Goal: Information Seeking & Learning: Learn about a topic

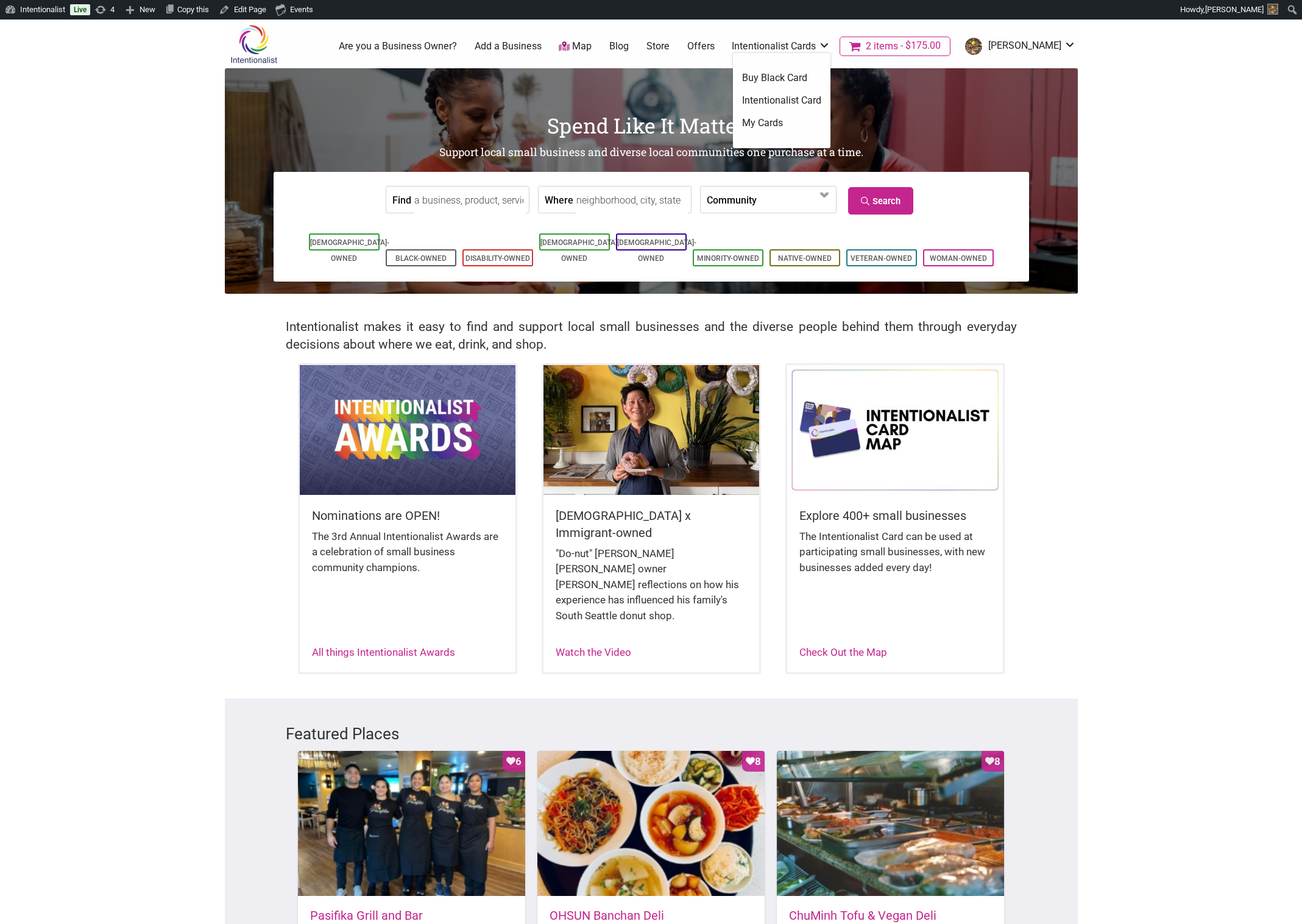
click at [645, 99] on link "Intentionalist Card" at bounding box center [782, 100] width 80 height 13
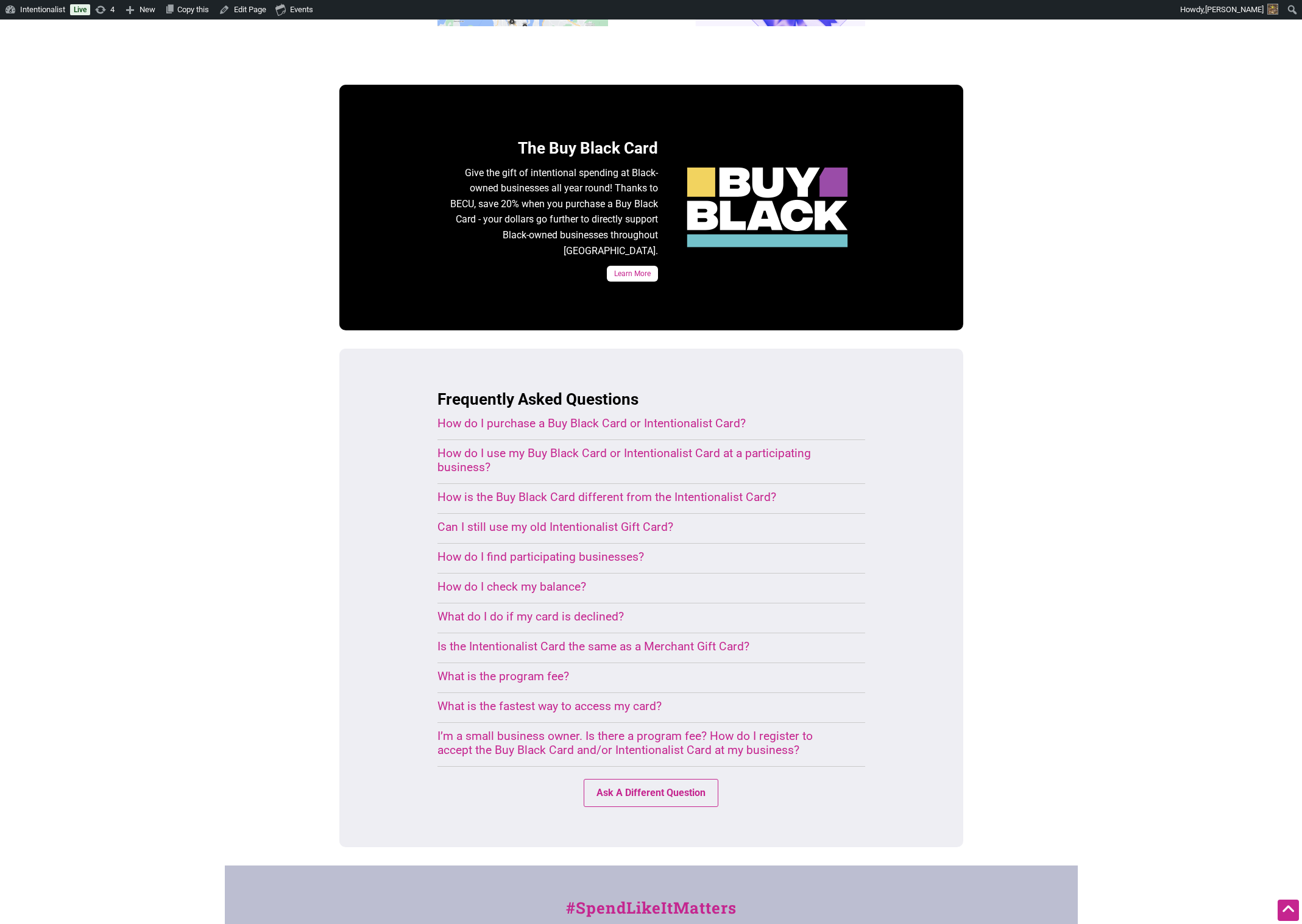
scroll to position [585, 0]
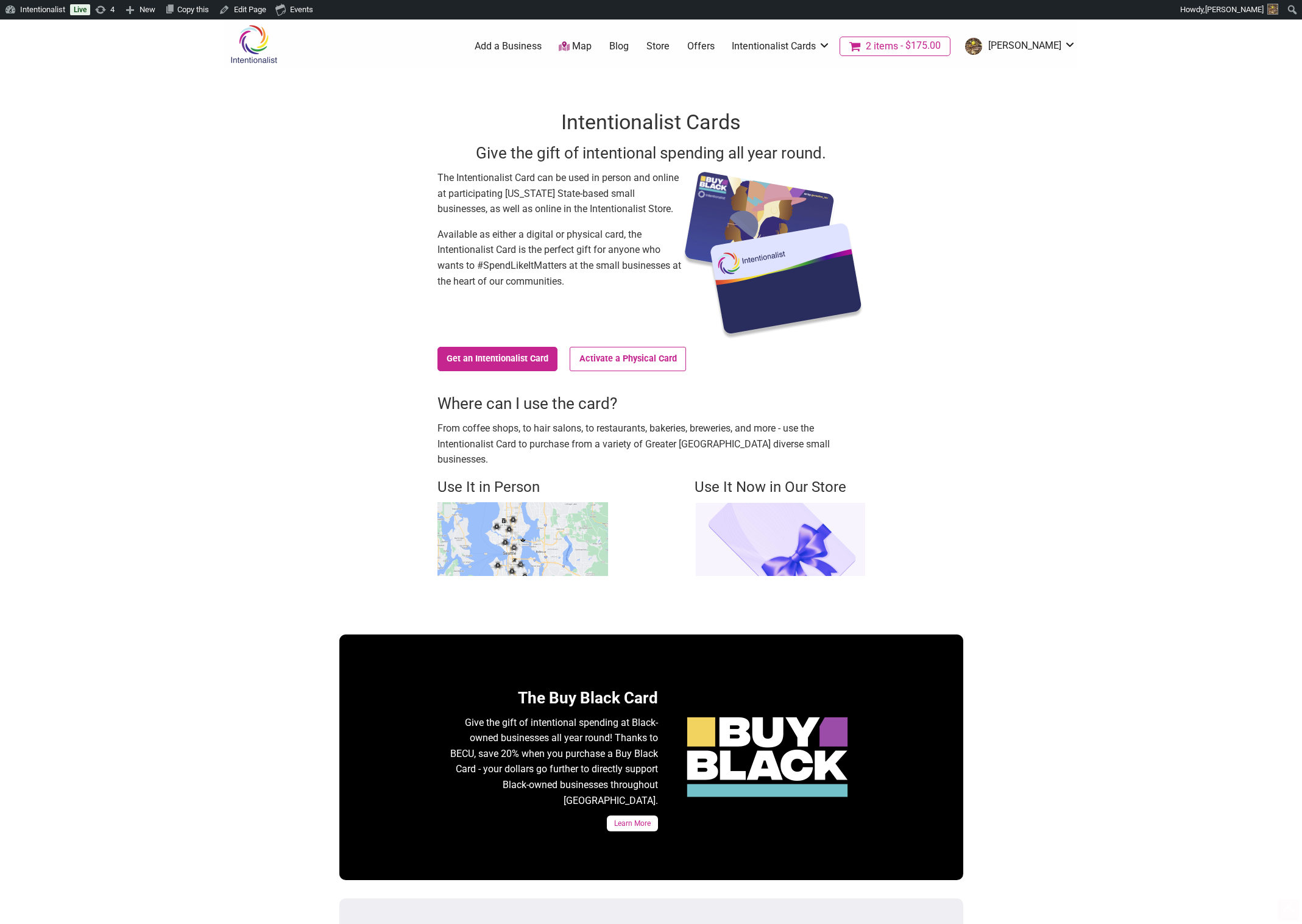
scroll to position [585, 0]
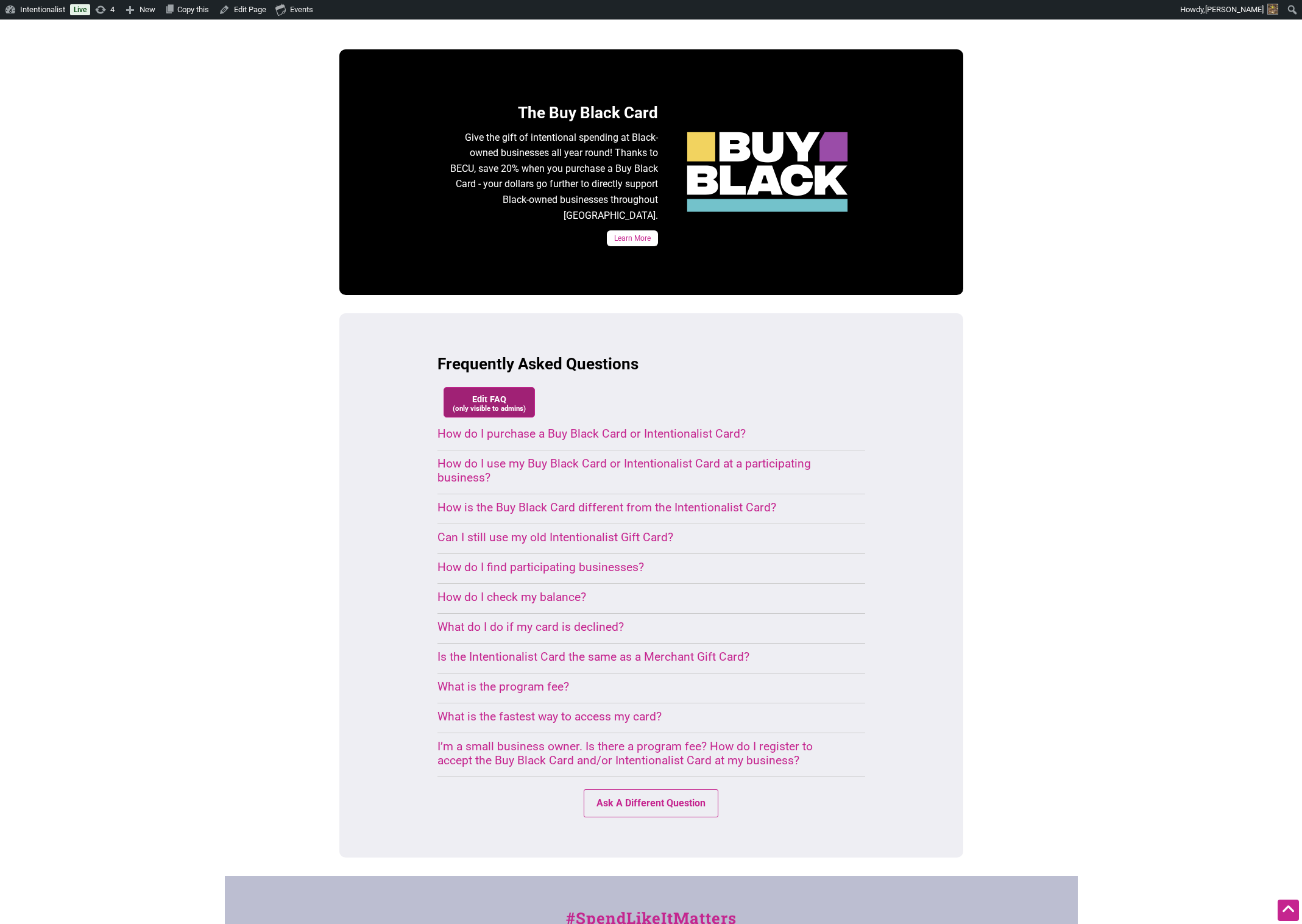
click at [497, 404] on small "(only visible to admins)" at bounding box center [490, 408] width 73 height 8
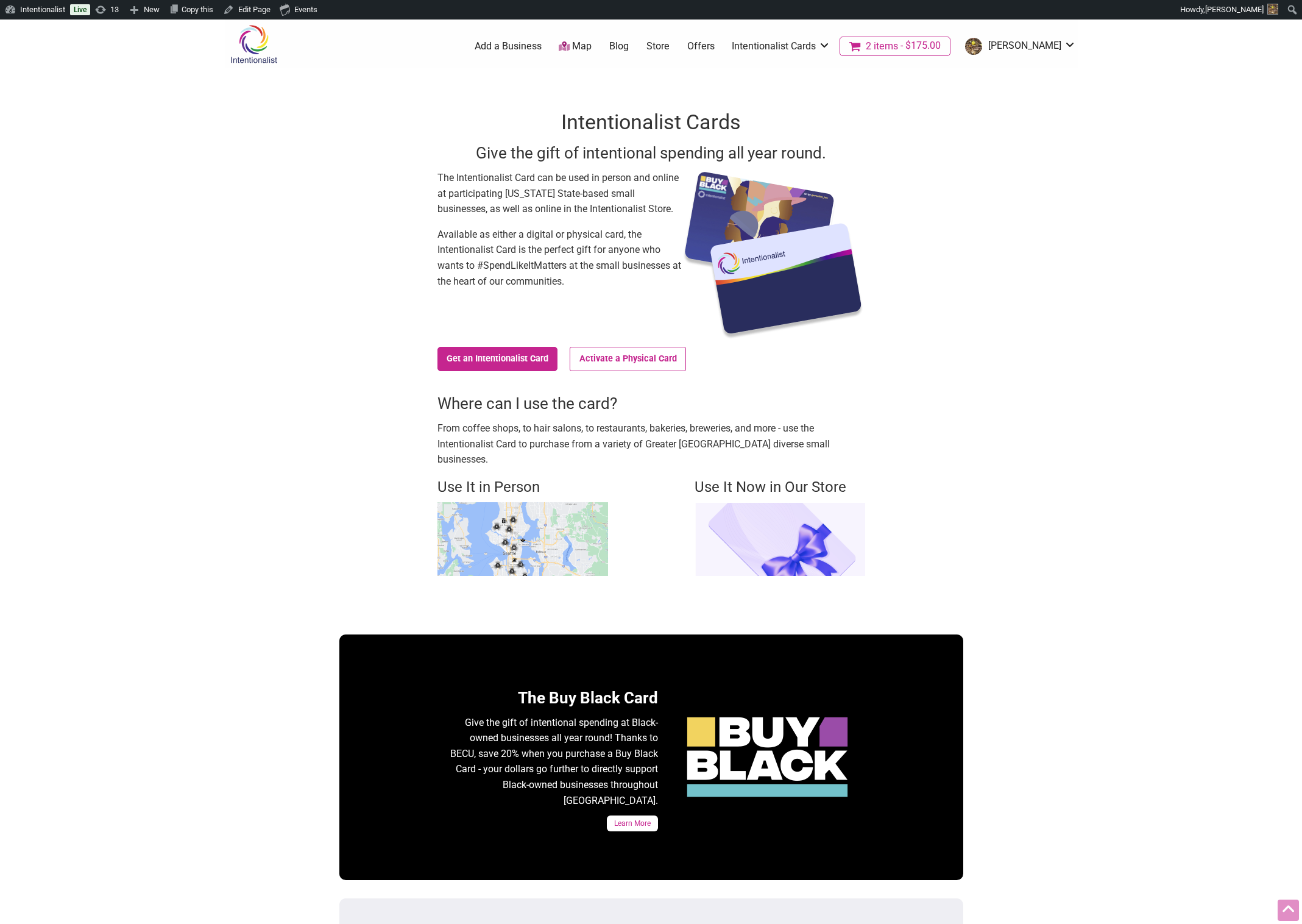
scroll to position [585, 0]
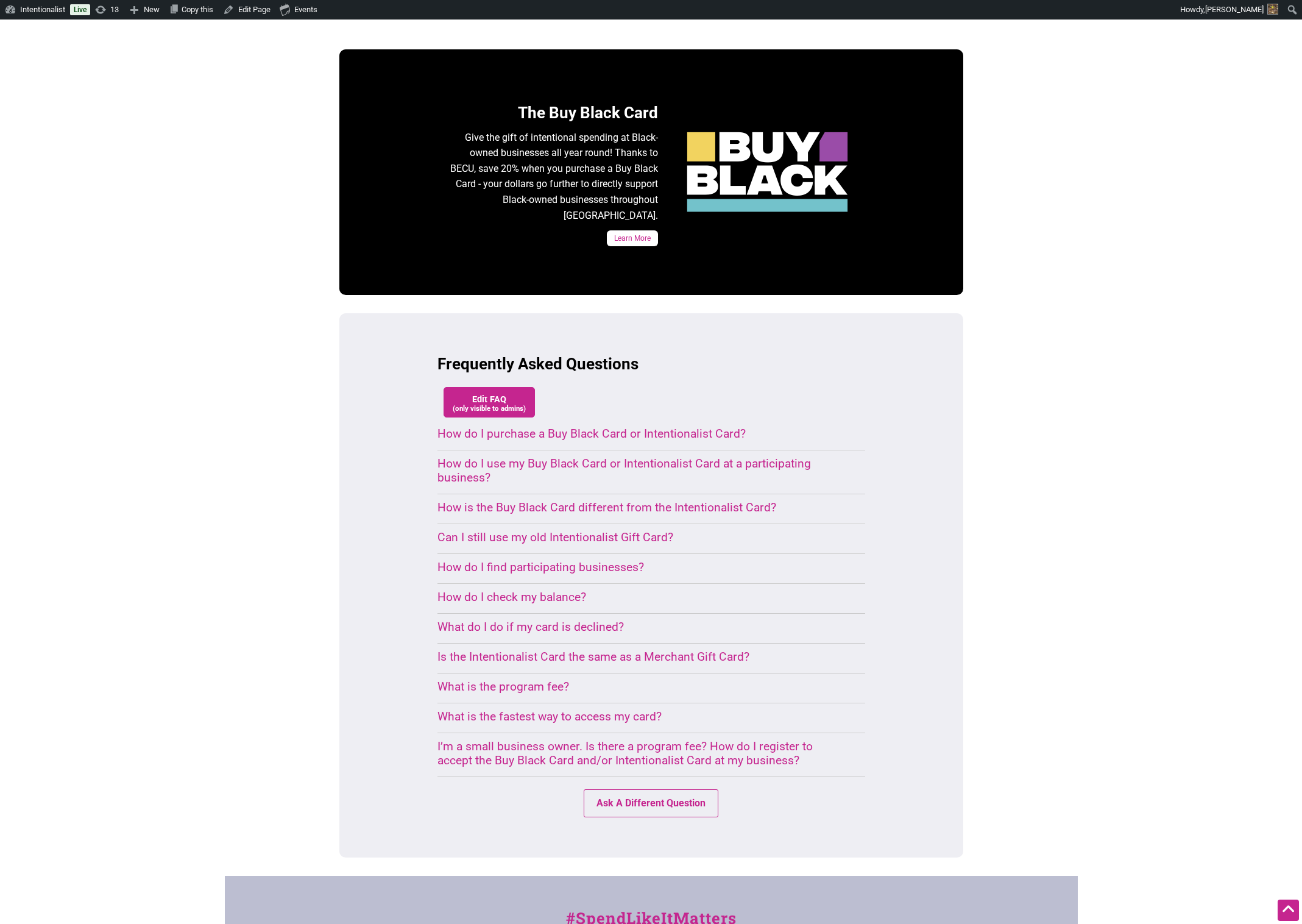
drag, startPoint x: 205, startPoint y: 148, endPoint x: 201, endPoint y: 140, distance: 8.9
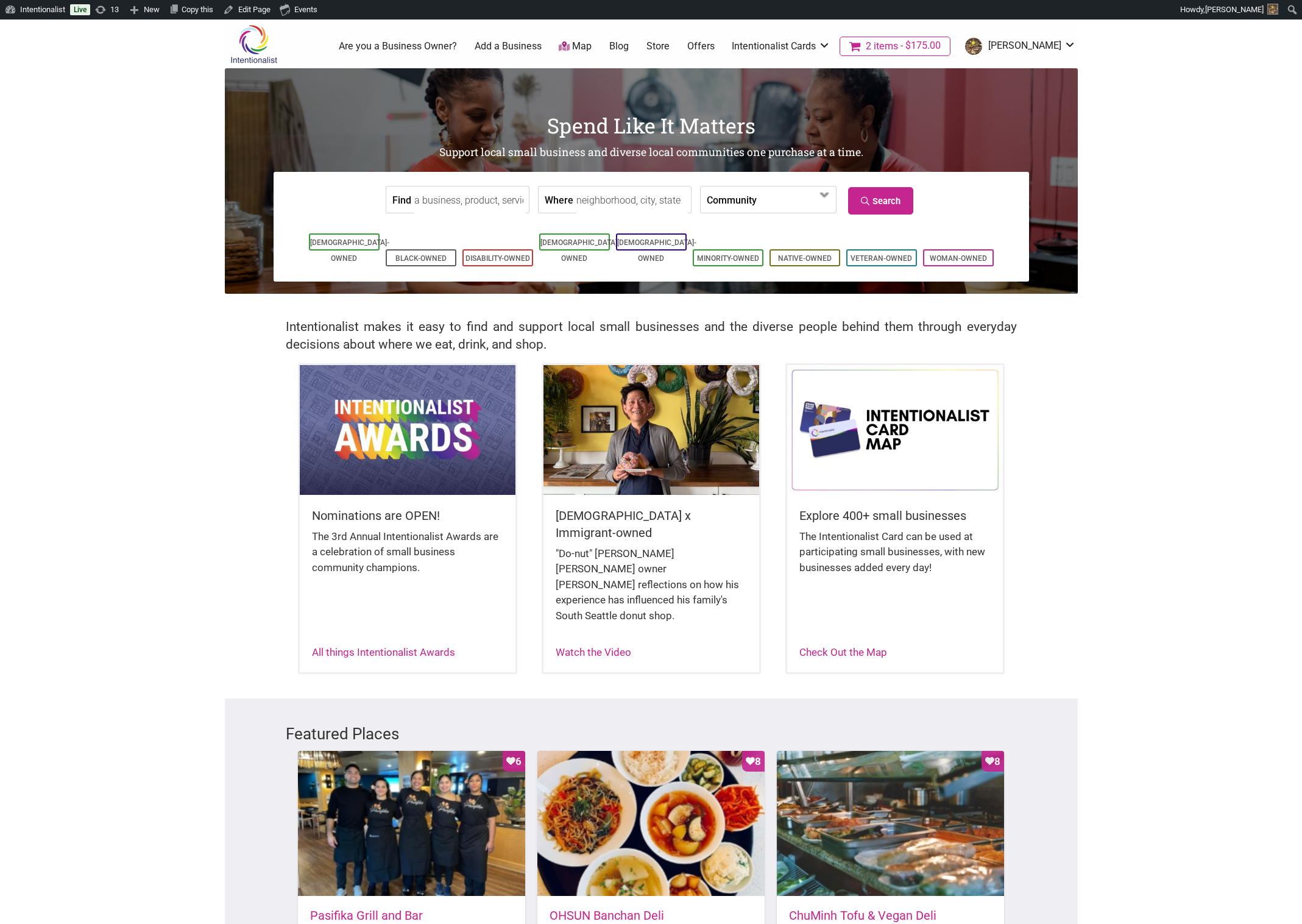
drag, startPoint x: 178, startPoint y: 236, endPoint x: 159, endPoint y: 233, distance: 19.2
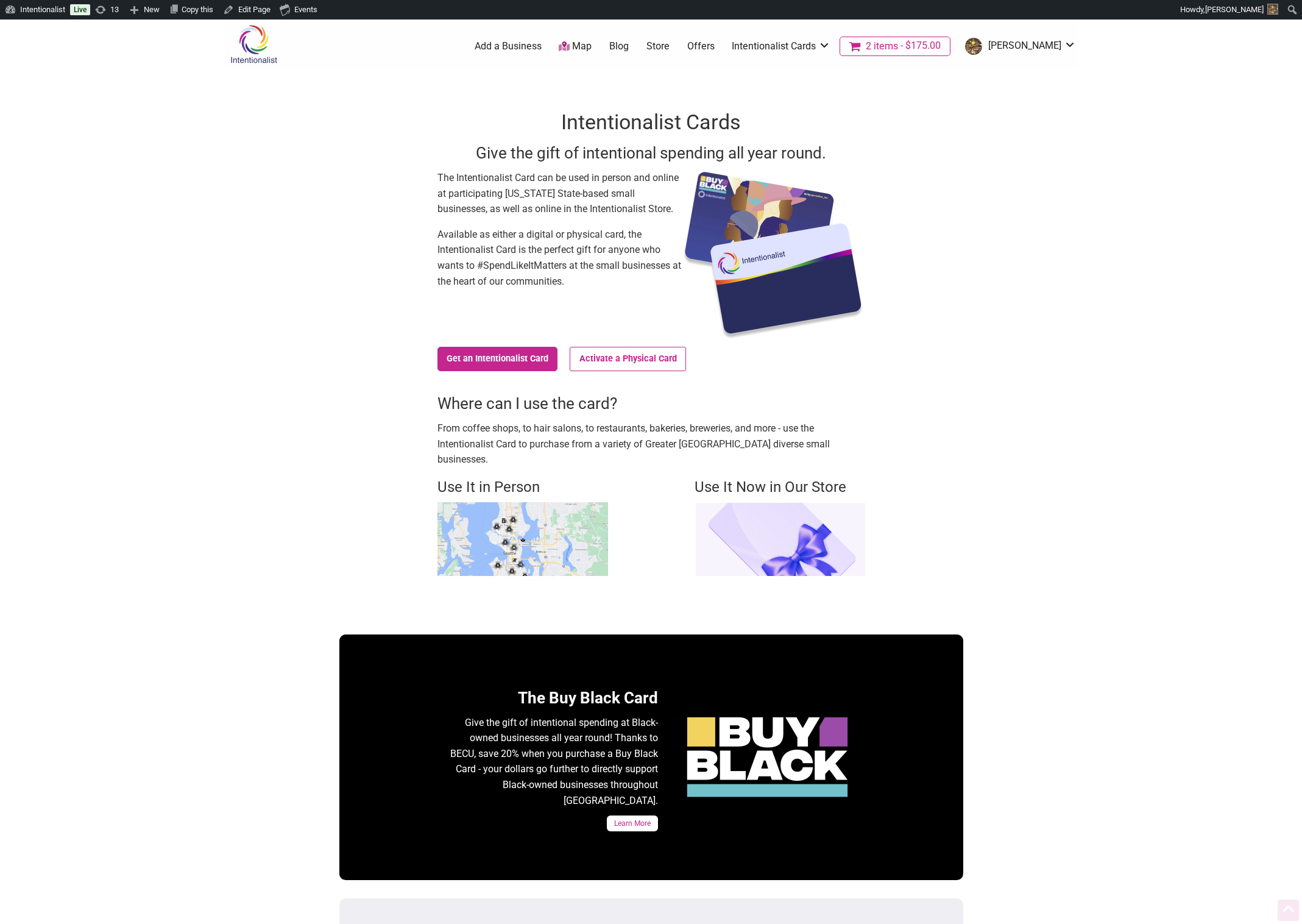
scroll to position [585, 0]
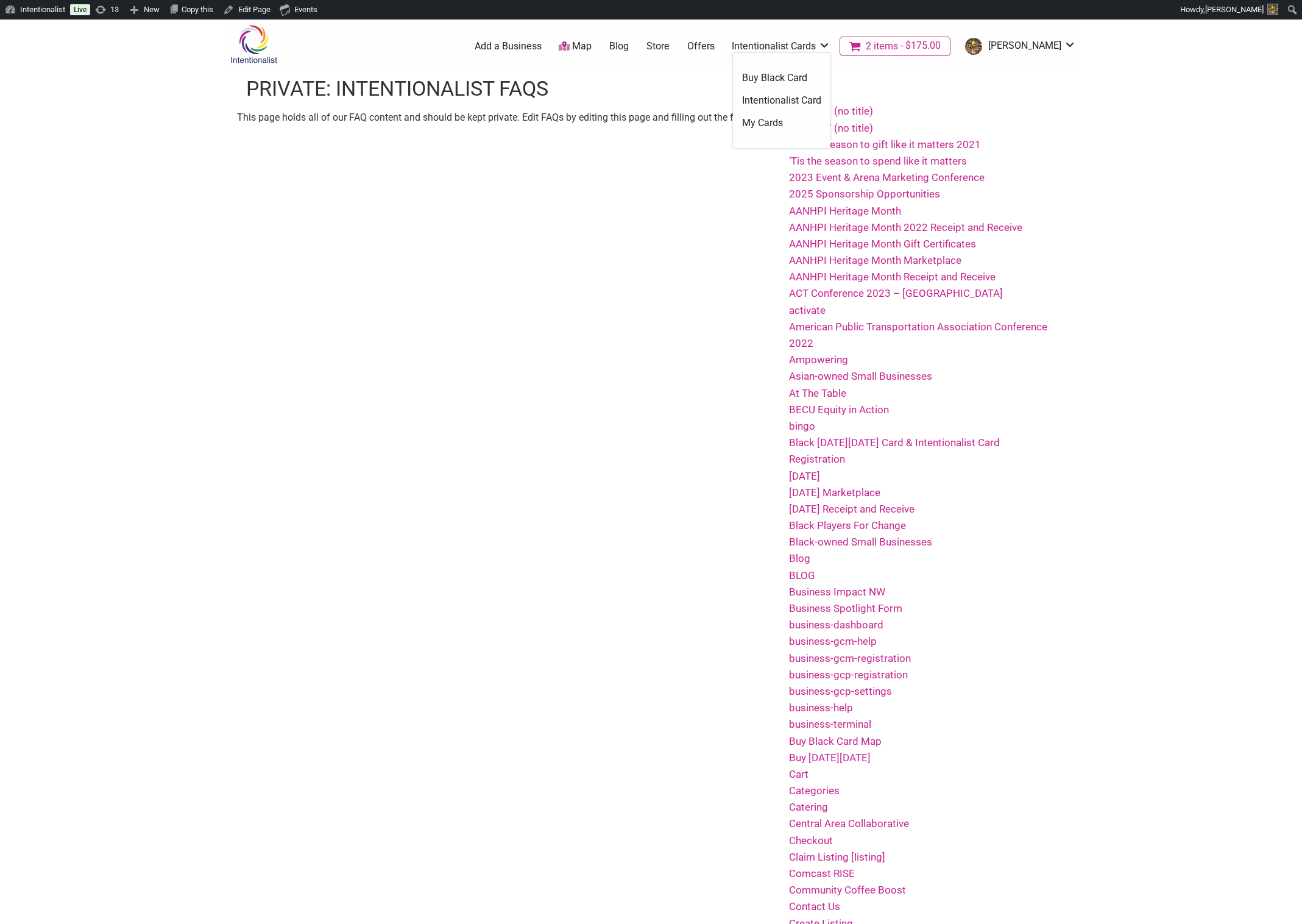
click at [821, 96] on link "Intentionalist Card" at bounding box center [782, 100] width 80 height 13
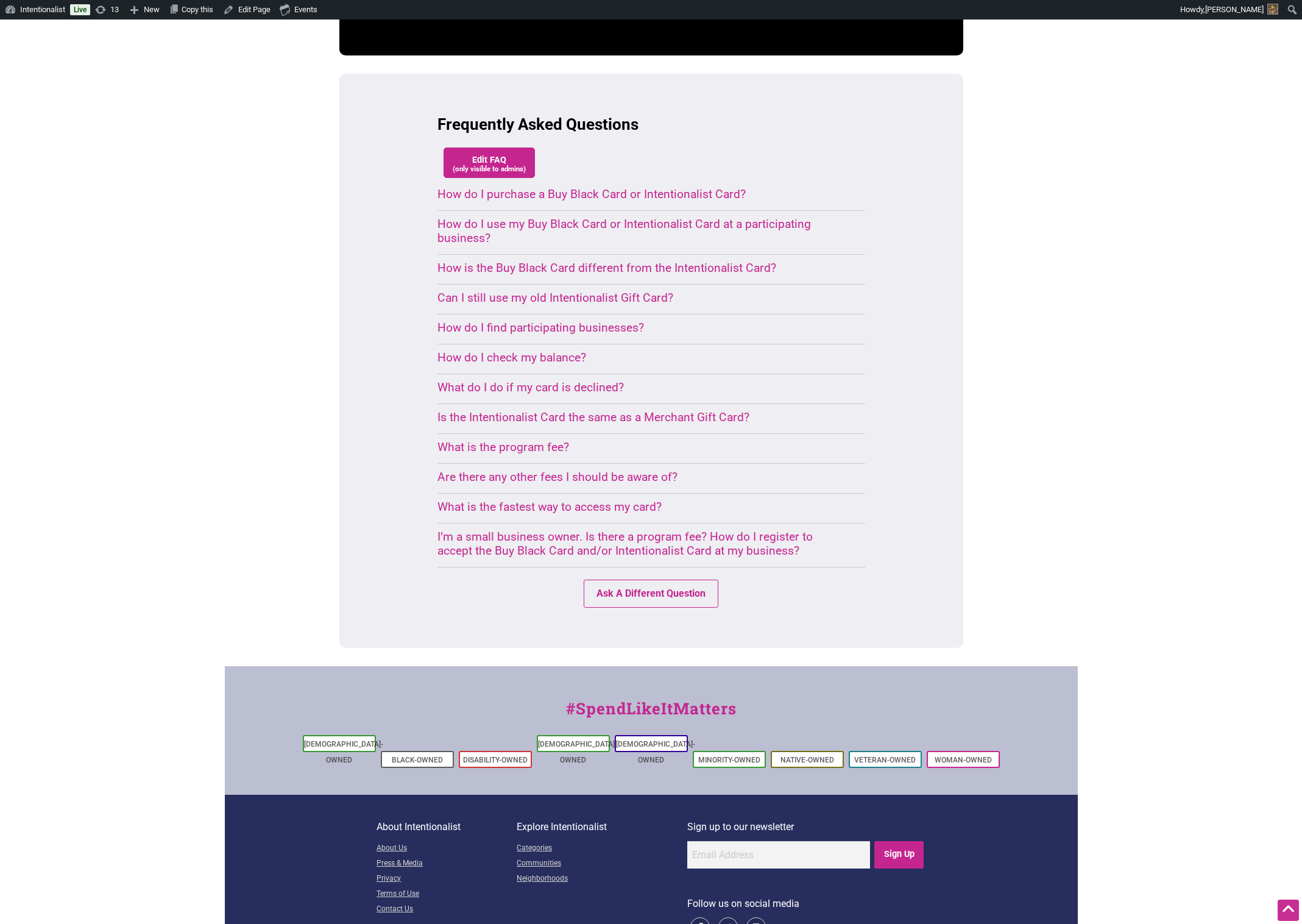
scroll to position [826, 0]
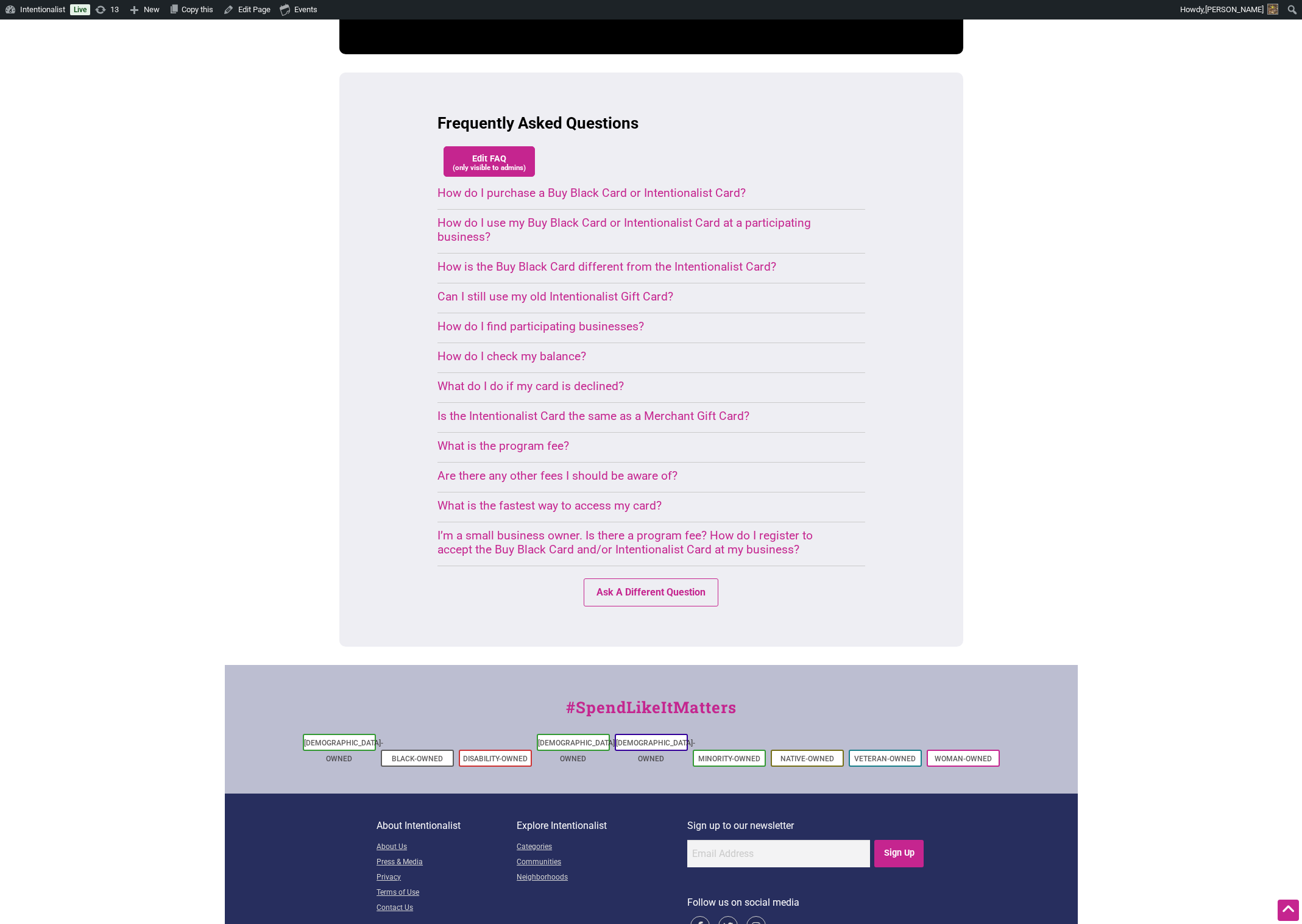
click at [561, 468] on div "Are there any other fees I should be aware of?" at bounding box center [636, 475] width 399 height 14
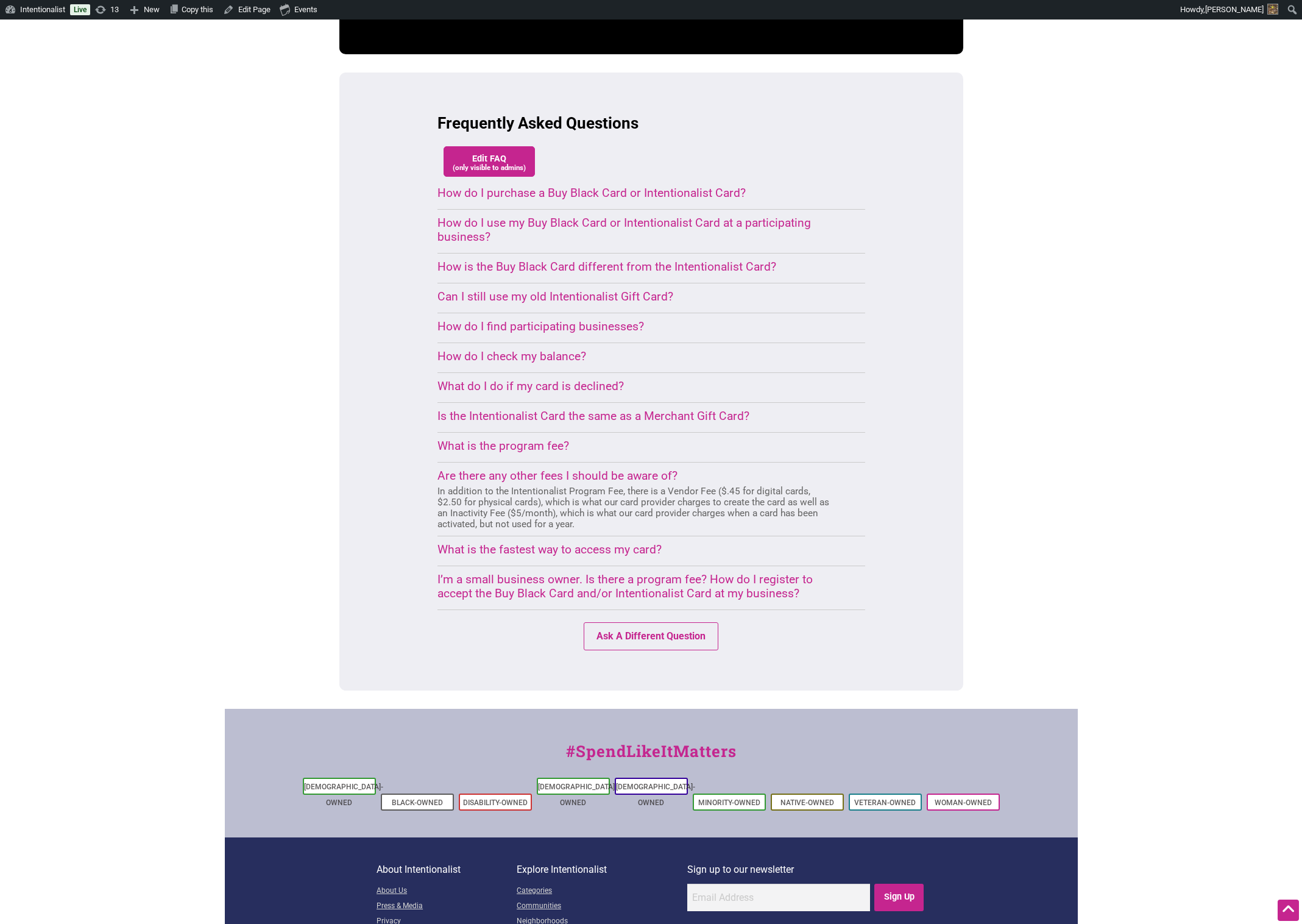
click at [636, 468] on div "Are there any other fees I should be aware of?" at bounding box center [636, 475] width 399 height 14
